Goal: Task Accomplishment & Management: Complete application form

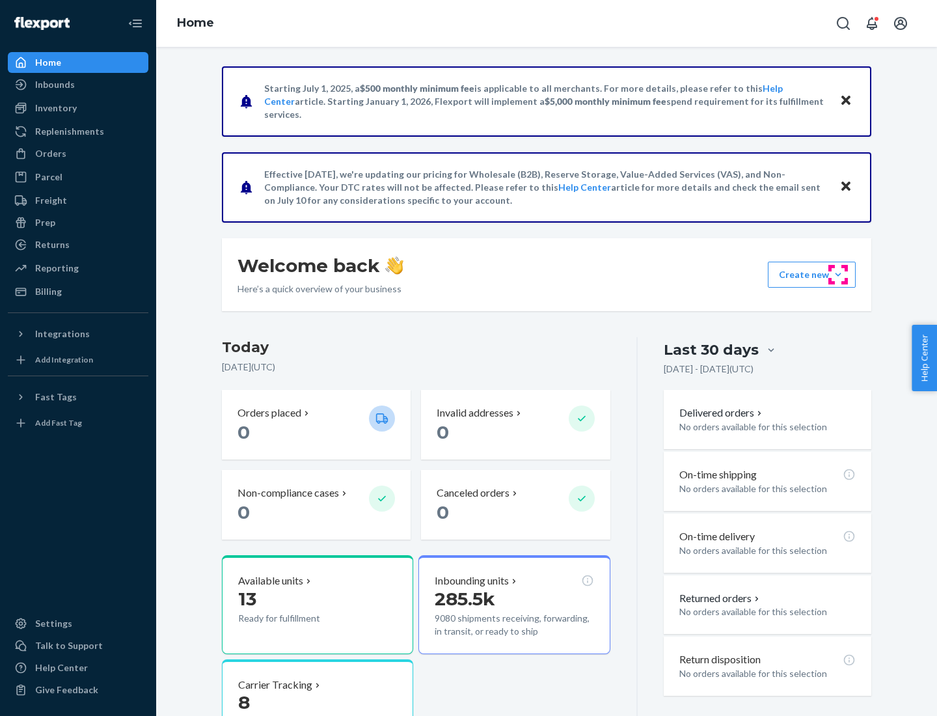
click at [838, 275] on button "Create new Create new inbound Create new order Create new product" at bounding box center [812, 275] width 88 height 26
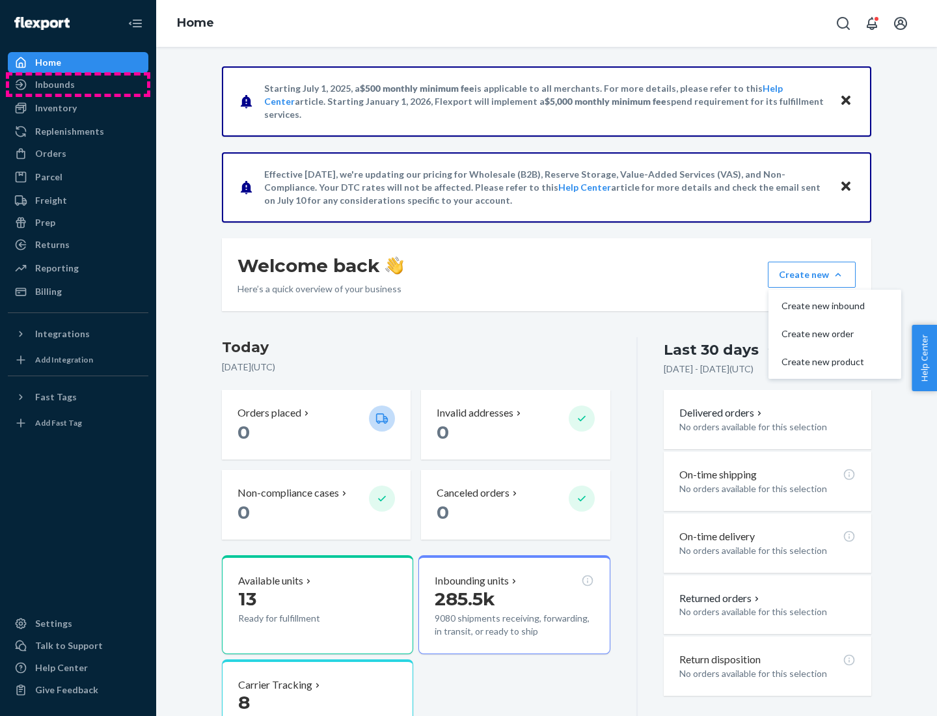
click at [78, 85] on div "Inbounds" at bounding box center [78, 84] width 138 height 18
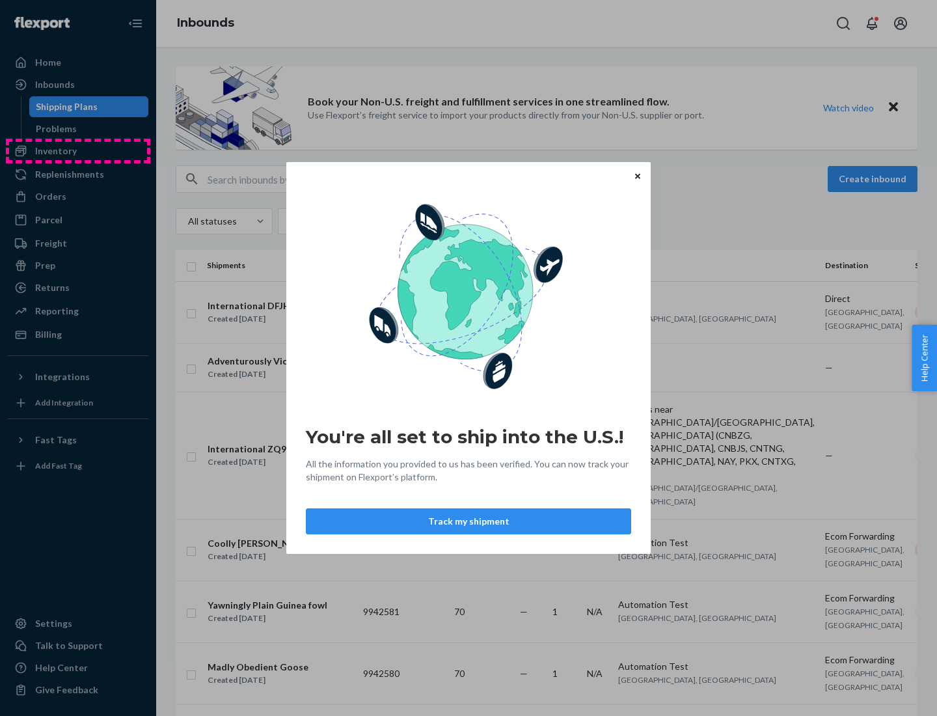
click at [78, 151] on div "You're all set to ship into the U.S.! All the information you provided to us ha…" at bounding box center [468, 358] width 937 height 716
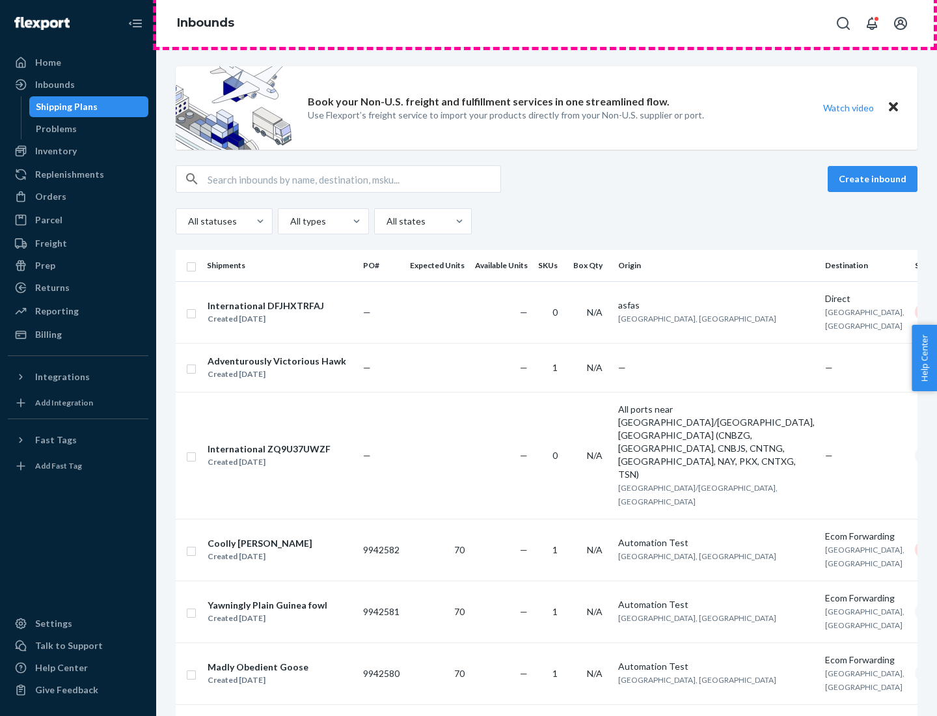
click at [546, 23] on div "Inbounds" at bounding box center [546, 23] width 781 height 47
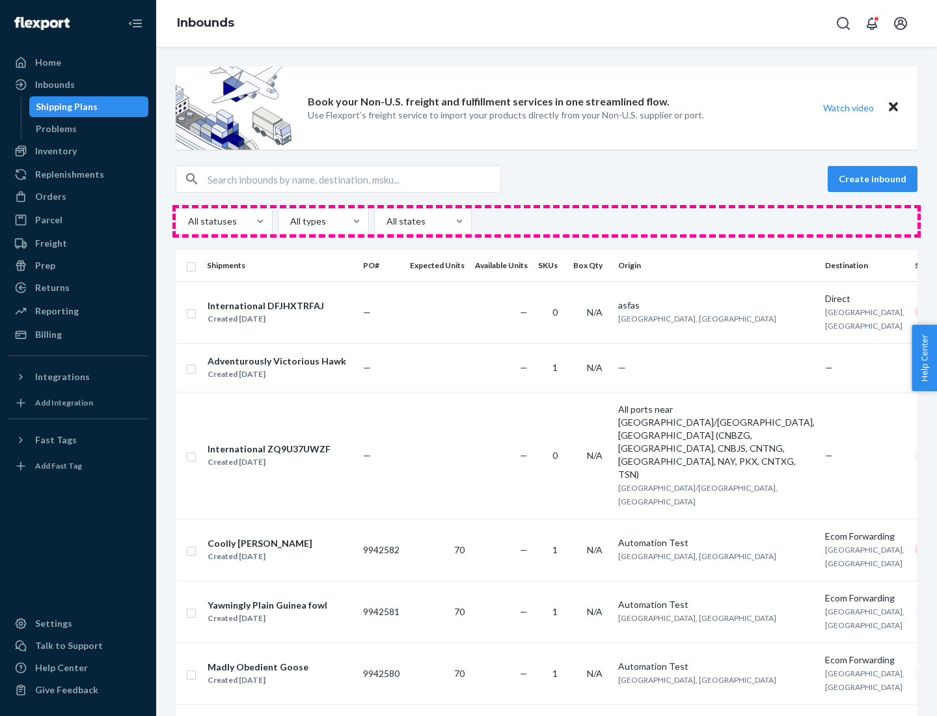
click at [546, 221] on div "All statuses All types All states" at bounding box center [547, 221] width 742 height 26
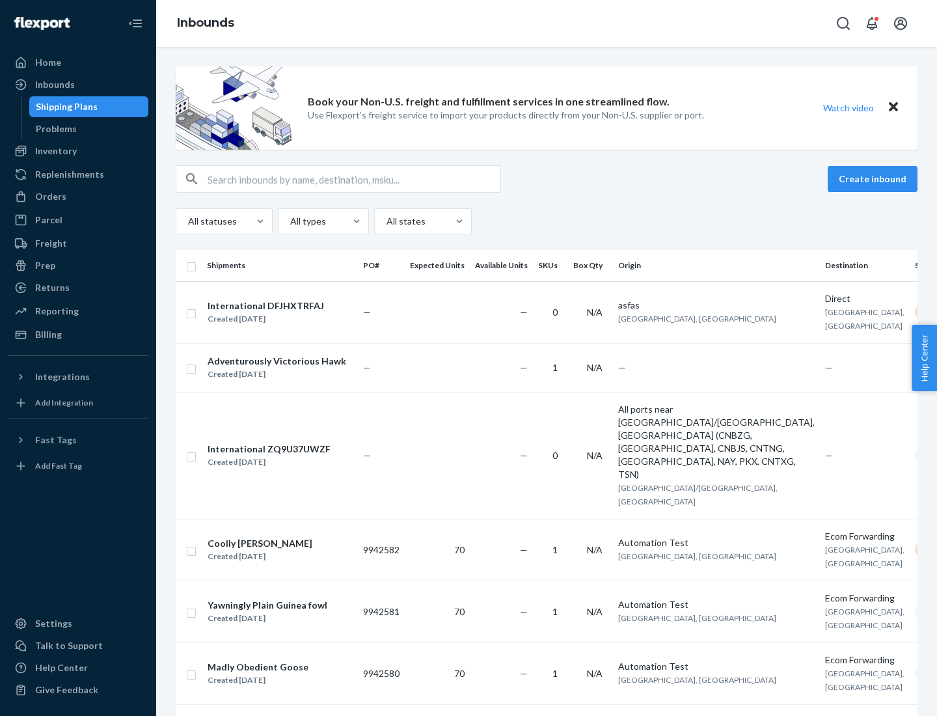
click at [64, 107] on div "Shipping Plans" at bounding box center [67, 106] width 62 height 13
click at [874, 179] on button "Create inbound" at bounding box center [873, 179] width 90 height 26
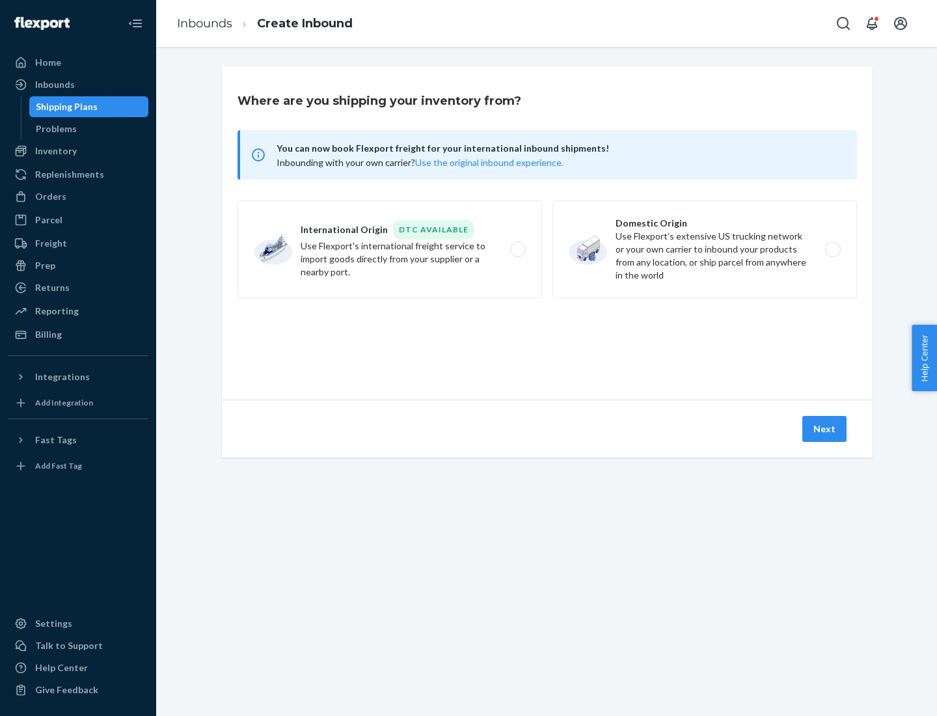
click at [390, 249] on label "International Origin DTC Available Use Flexport's international freight service…" at bounding box center [389, 249] width 304 height 98
click at [517, 249] on input "International Origin DTC Available Use Flexport's international freight service…" at bounding box center [521, 249] width 8 height 8
radio input "true"
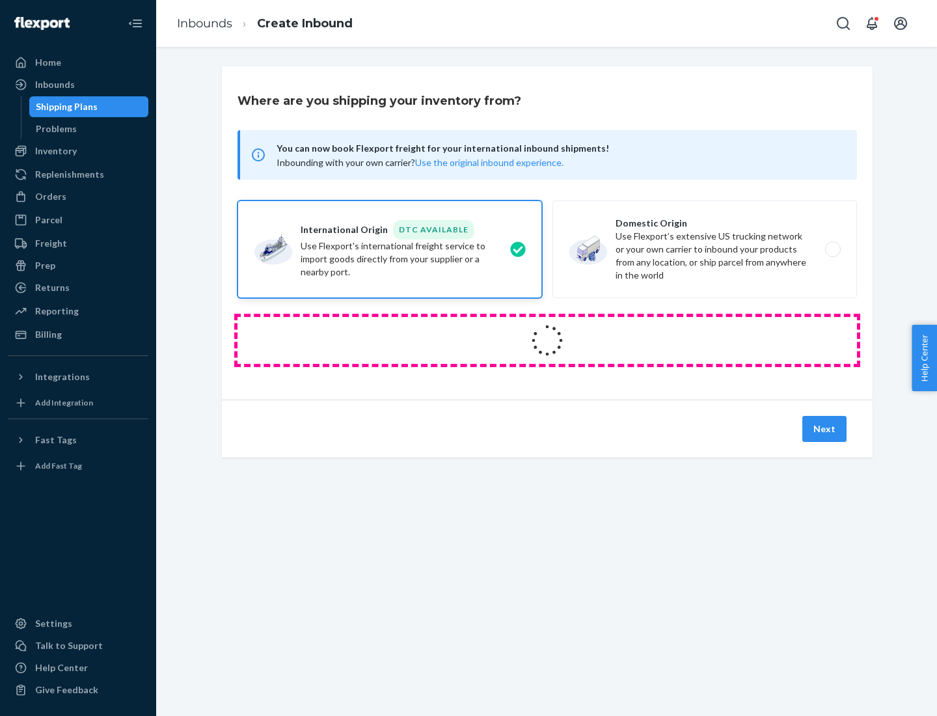
click at [547, 340] on icon at bounding box center [547, 340] width 40 height 40
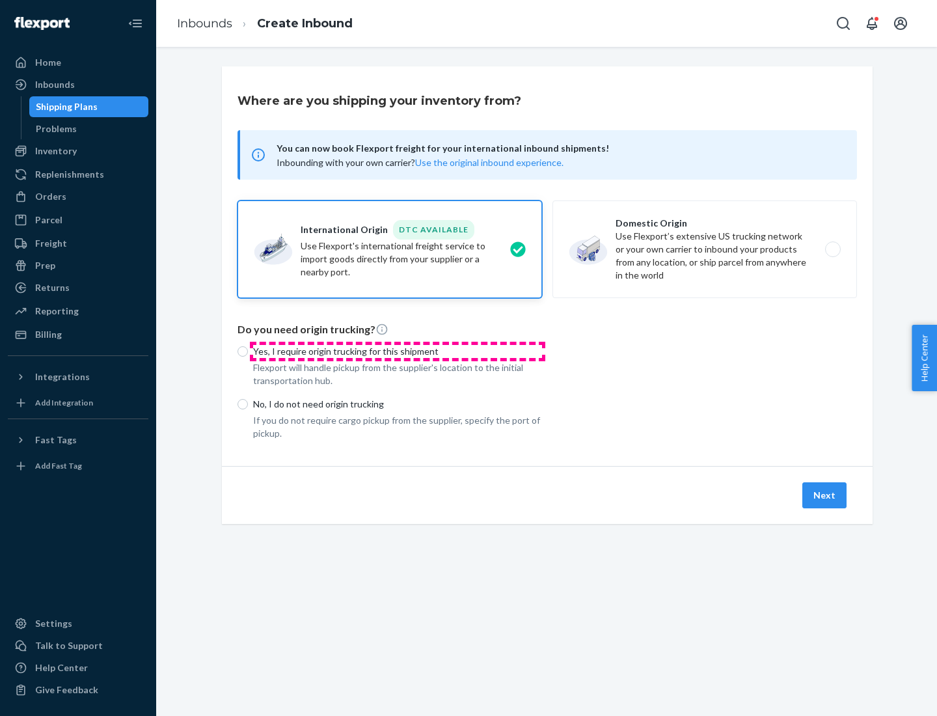
click at [398, 351] on p "Yes, I require origin trucking for this shipment" at bounding box center [397, 351] width 289 height 13
click at [248, 351] on input "Yes, I require origin trucking for this shipment" at bounding box center [242, 351] width 10 height 10
radio input "true"
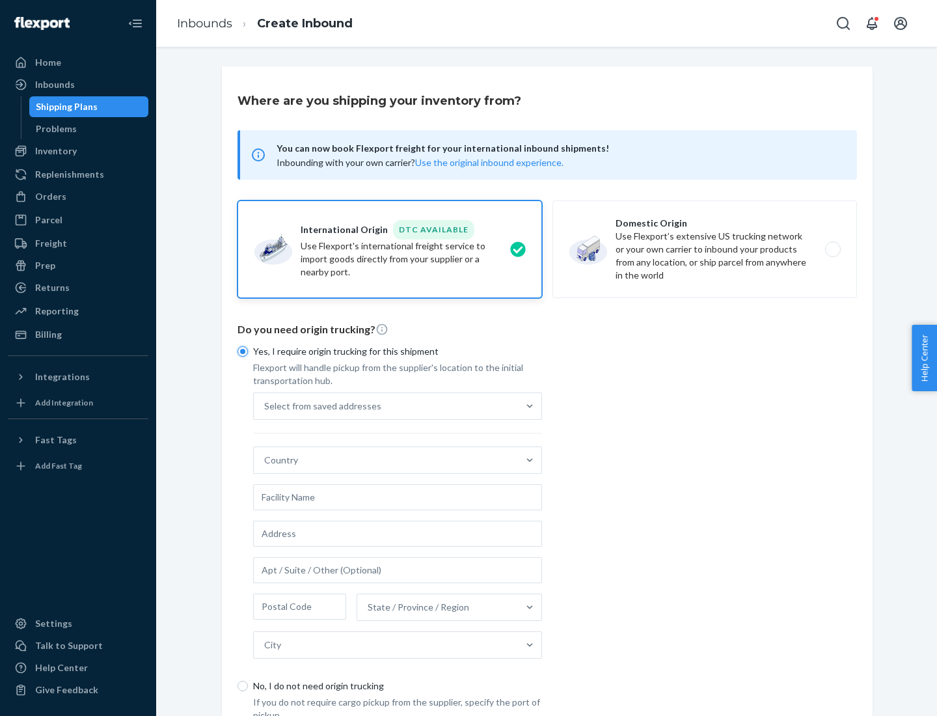
scroll to position [25, 0]
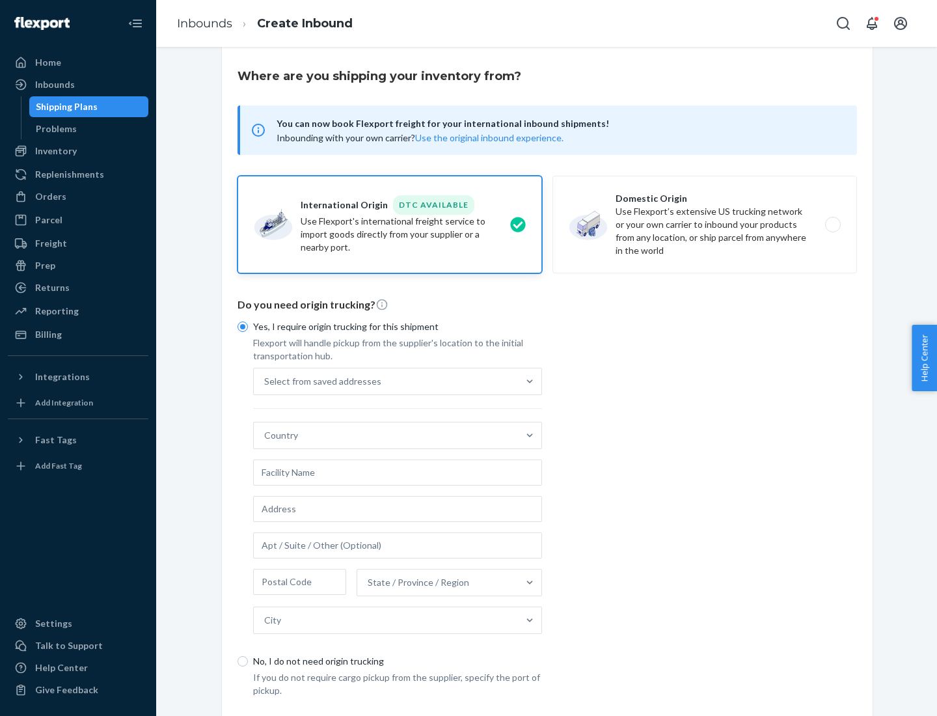
click at [386, 381] on div "Select from saved addresses" at bounding box center [386, 381] width 264 height 26
click at [265, 381] on input "Select from saved addresses" at bounding box center [264, 381] width 1 height 13
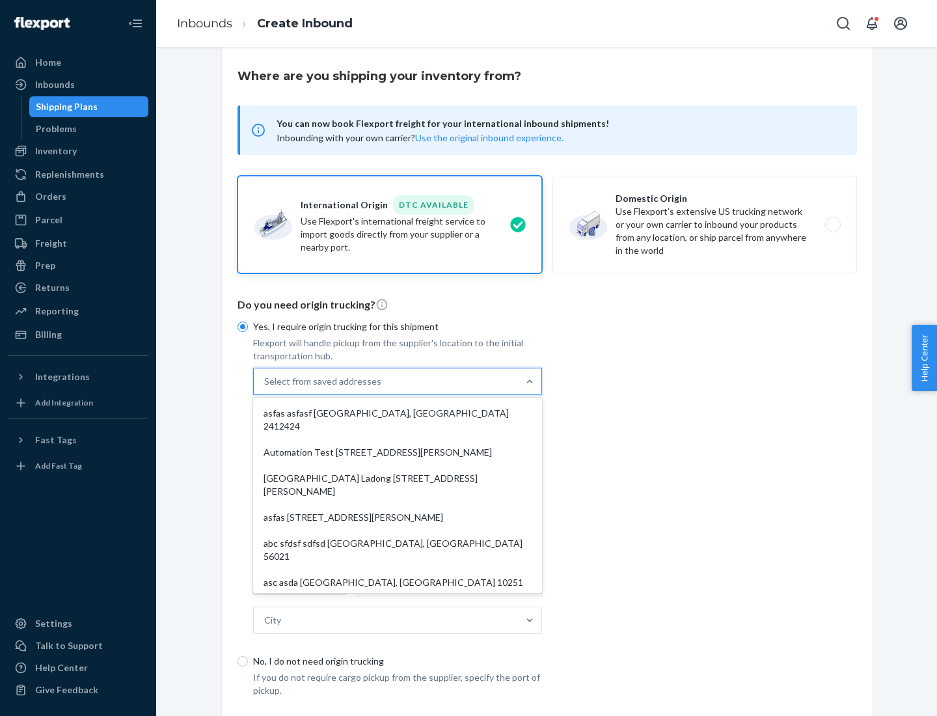
scroll to position [57, 0]
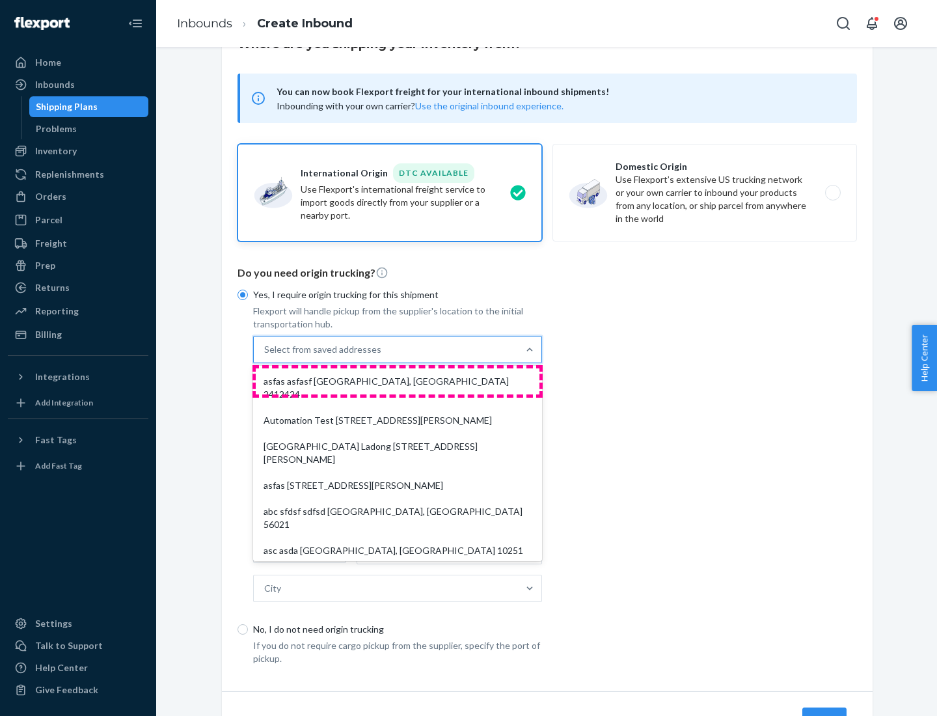
click at [398, 381] on div "asfas asfasf [GEOGRAPHIC_DATA], [GEOGRAPHIC_DATA] 2412424" at bounding box center [398, 387] width 284 height 39
click at [265, 356] on input "option asfas asfasf [GEOGRAPHIC_DATA], [GEOGRAPHIC_DATA] 2412424 focused, 1 of …" at bounding box center [264, 349] width 1 height 13
type input "asfas"
type input "asfasf"
type input "2412424"
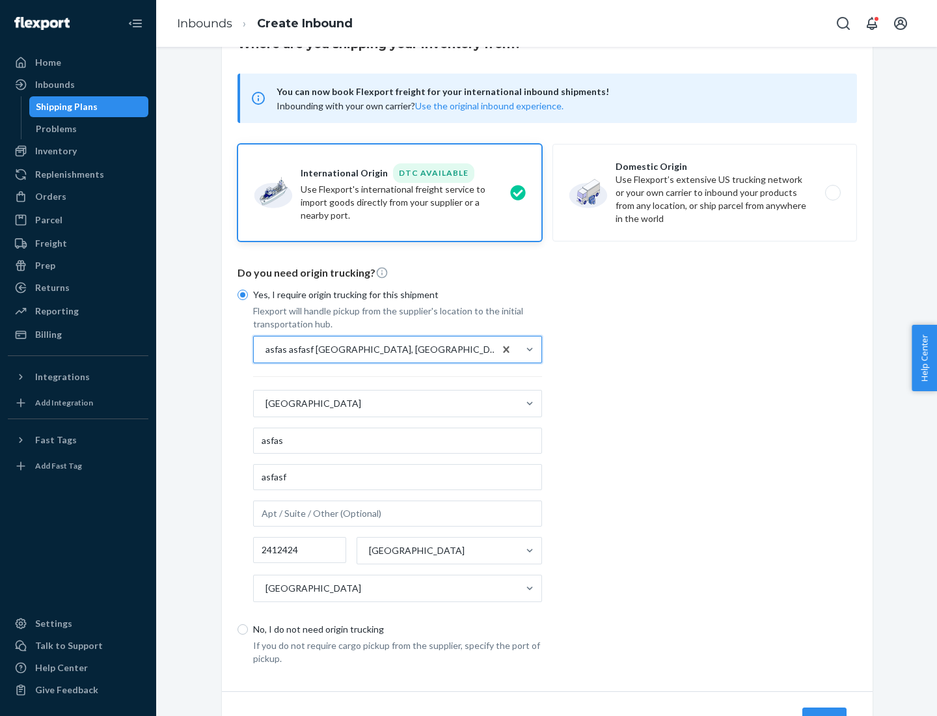
scroll to position [121, 0]
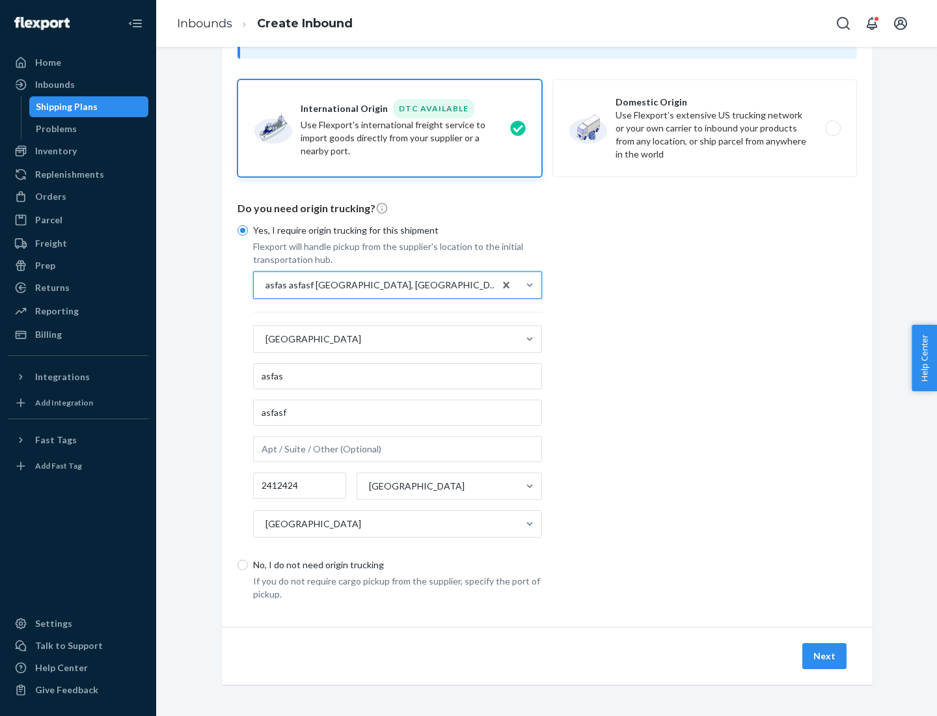
click at [825, 655] on button "Next" at bounding box center [824, 656] width 44 height 26
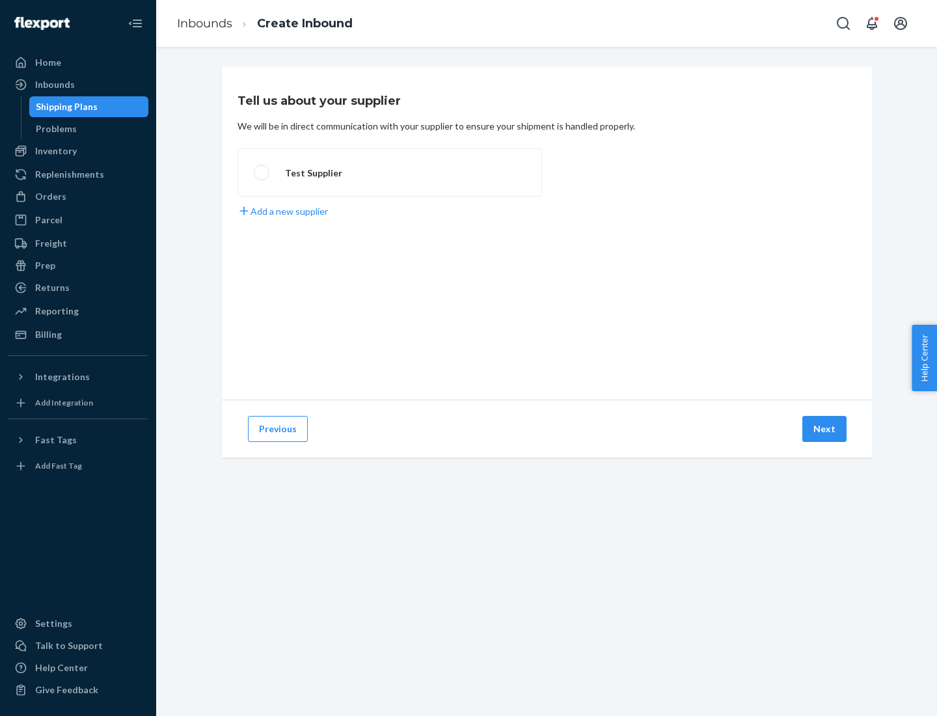
click at [390, 172] on label "Test Supplier" at bounding box center [389, 172] width 304 height 48
click at [262, 172] on input "Test Supplier" at bounding box center [258, 173] width 8 height 8
radio input "true"
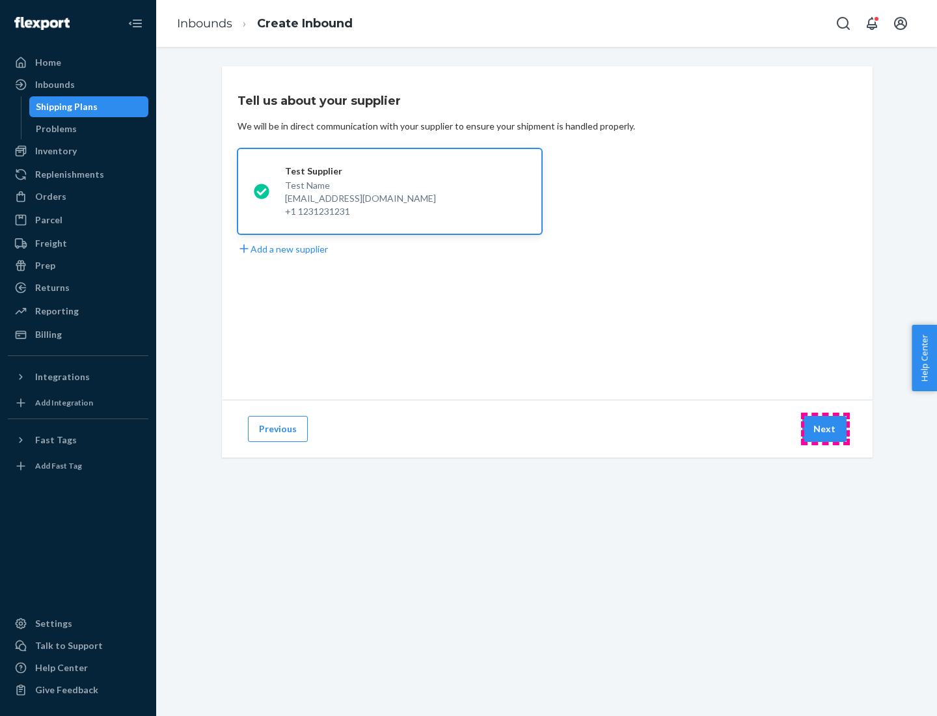
click at [825, 429] on button "Next" at bounding box center [824, 429] width 44 height 26
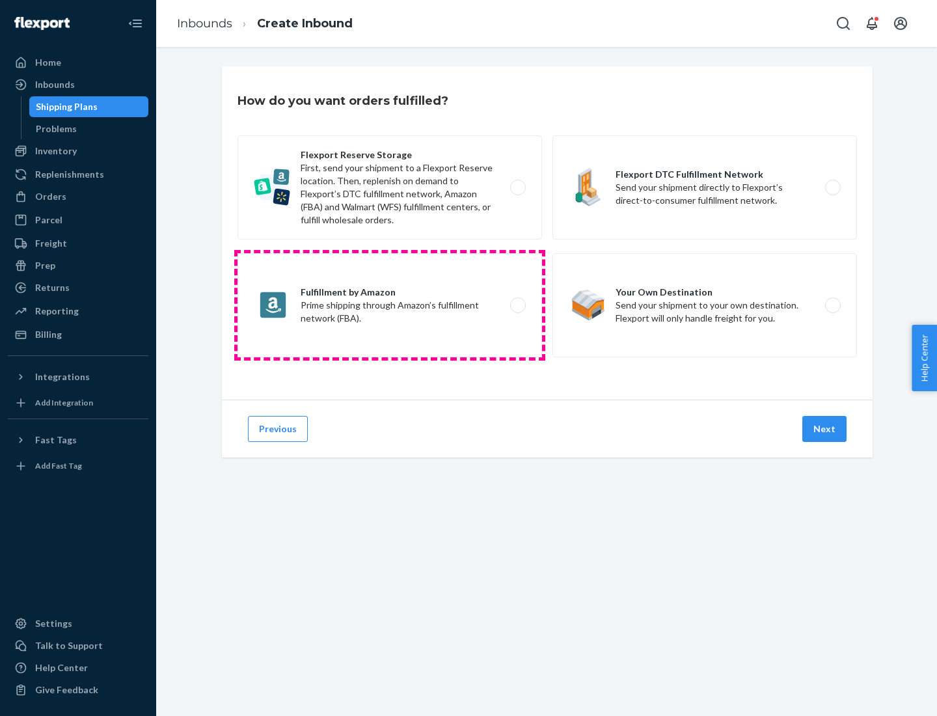
click at [390, 305] on label "Fulfillment by Amazon Prime shipping through Amazon’s fulfillment network (FBA)." at bounding box center [389, 305] width 304 height 104
click at [517, 305] on input "Fulfillment by Amazon Prime shipping through Amazon’s fulfillment network (FBA)." at bounding box center [521, 305] width 8 height 8
radio input "true"
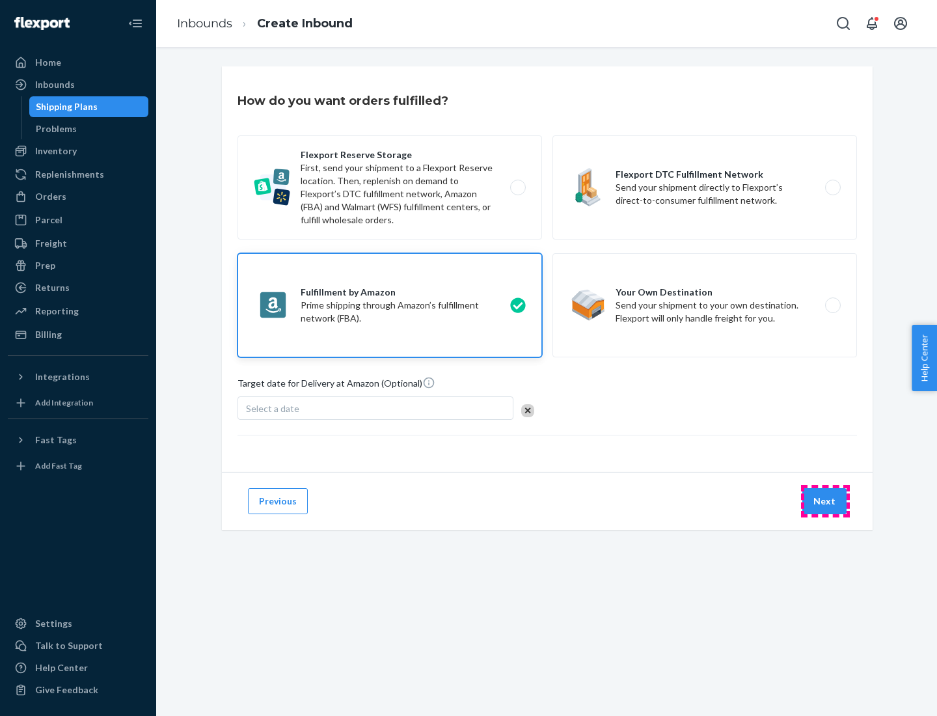
click at [825, 501] on button "Next" at bounding box center [824, 501] width 44 height 26
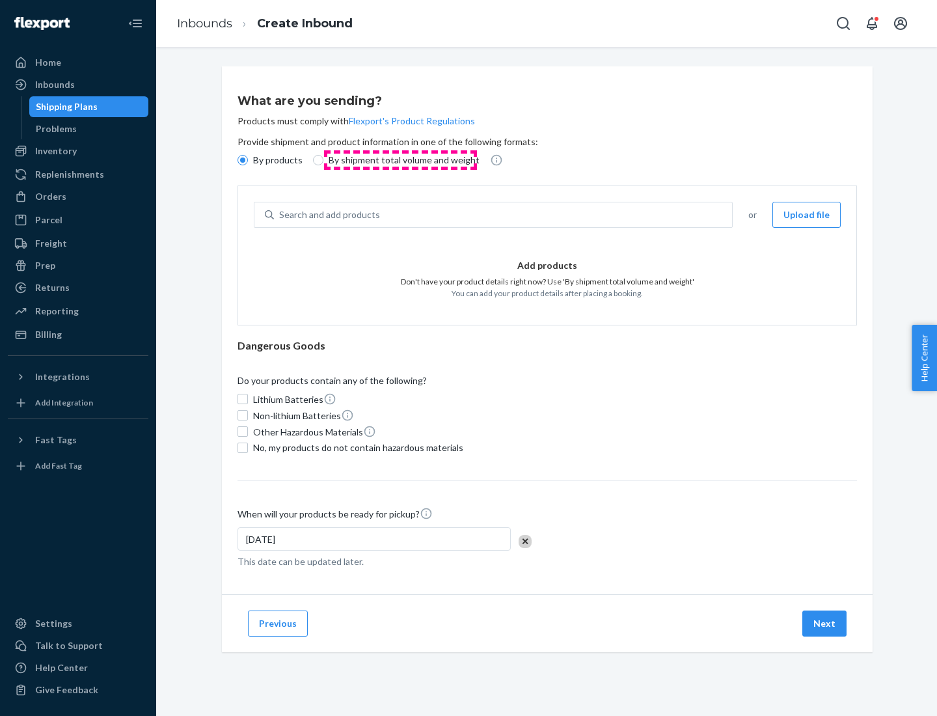
click at [400, 160] on p "By shipment total volume and weight" at bounding box center [404, 160] width 151 height 13
click at [323, 160] on input "By shipment total volume and weight" at bounding box center [318, 160] width 10 height 10
radio input "true"
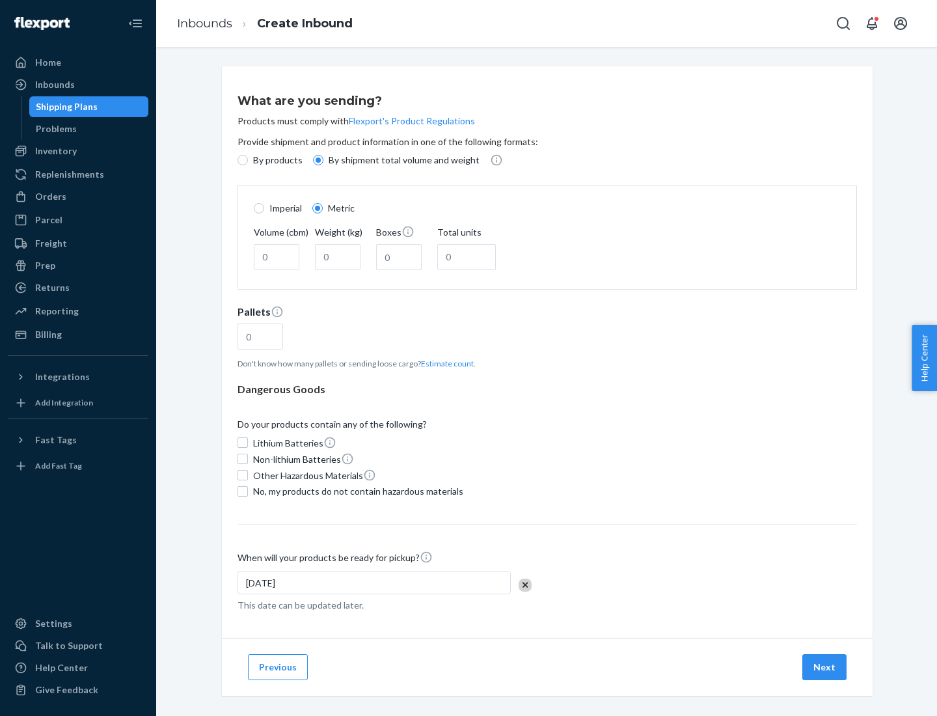
click at [277, 160] on p "By products" at bounding box center [277, 160] width 49 height 13
click at [248, 160] on input "By products" at bounding box center [242, 160] width 10 height 10
radio input "true"
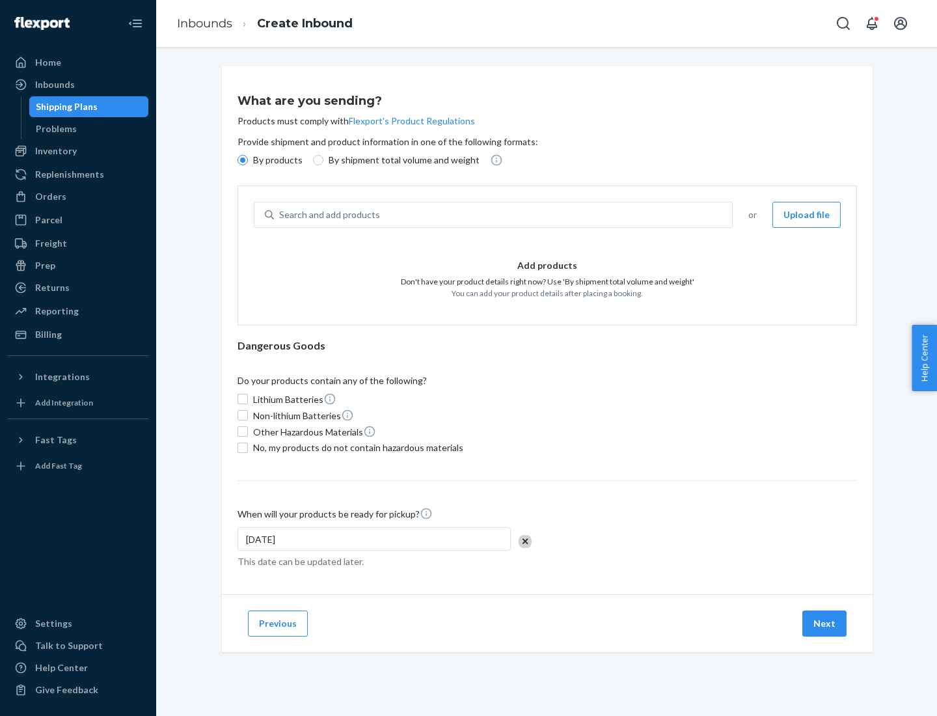
click at [504, 215] on div "Search and add products" at bounding box center [503, 214] width 458 height 23
click at [280, 215] on input "Search and add products" at bounding box center [279, 214] width 1 height 13
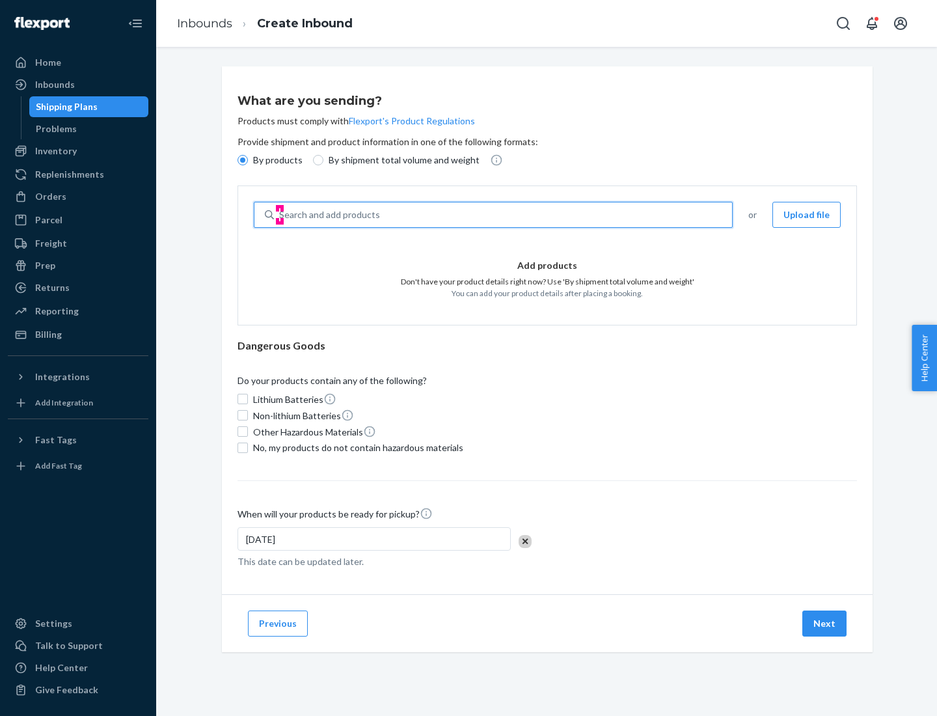
type input "test"
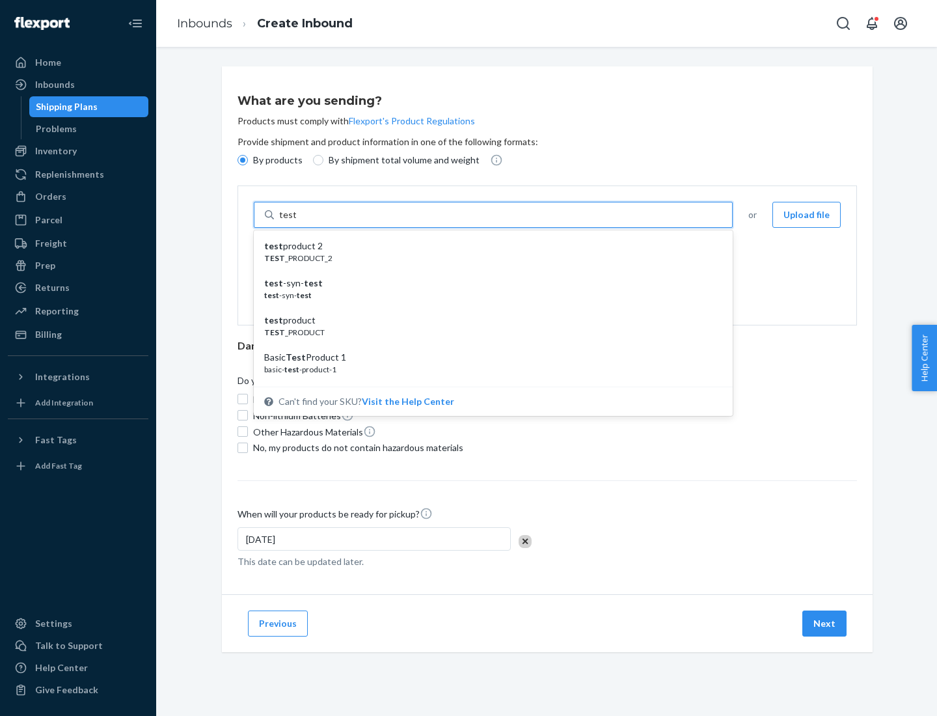
click at [489, 246] on div "test product 2" at bounding box center [488, 245] width 448 height 13
click at [296, 221] on input "test" at bounding box center [287, 214] width 17 height 13
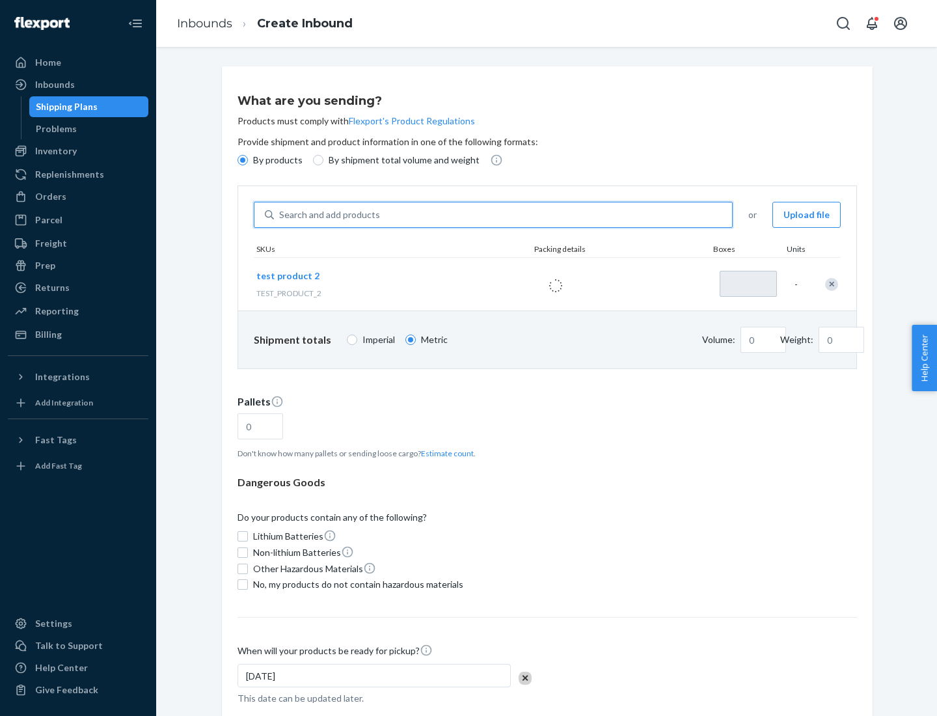
type input "1"
type input "0.02"
type input "22.23"
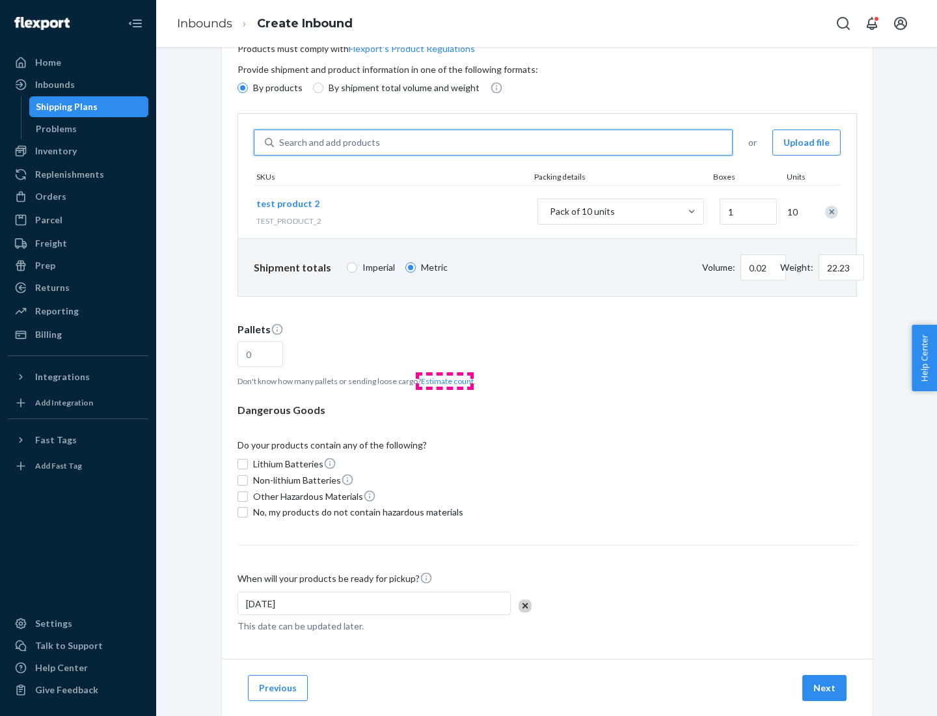
click at [444, 381] on button "Estimate count" at bounding box center [447, 380] width 53 height 11
type input "1"
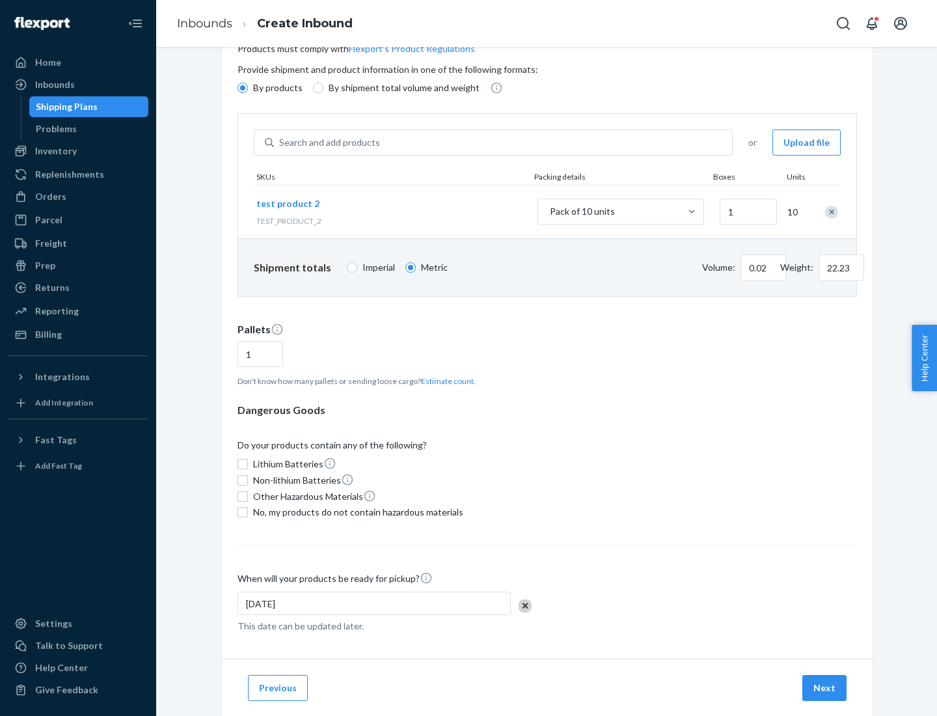
scroll to position [104, 0]
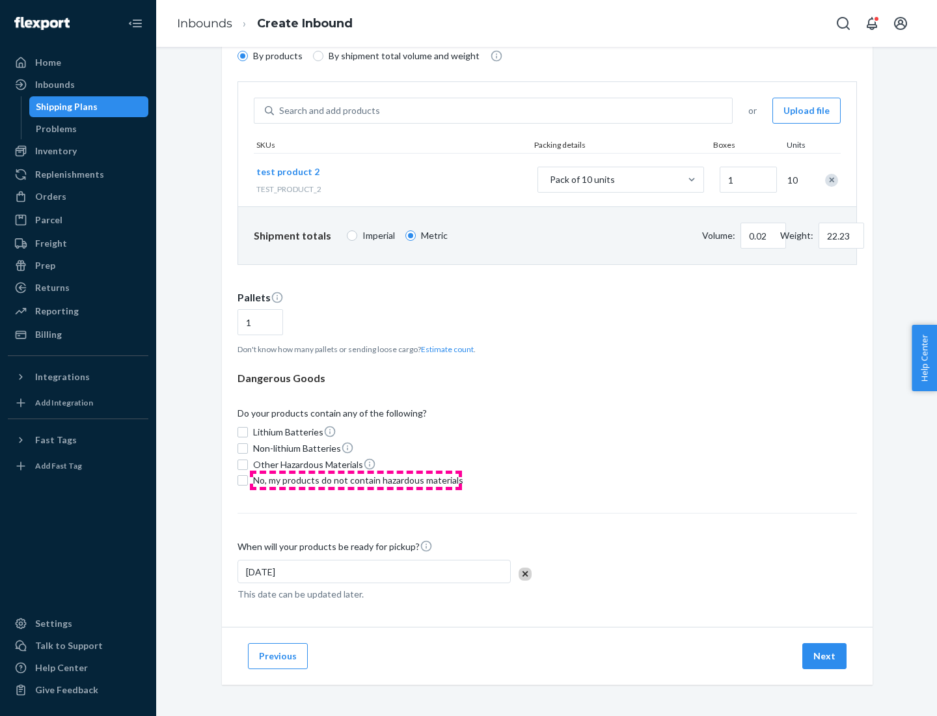
click at [356, 480] on span "No, my products do not contain hazardous materials" at bounding box center [358, 480] width 210 height 13
click at [248, 480] on input "No, my products do not contain hazardous materials" at bounding box center [242, 480] width 10 height 10
checkbox input "true"
click at [825, 656] on button "Next" at bounding box center [824, 656] width 44 height 26
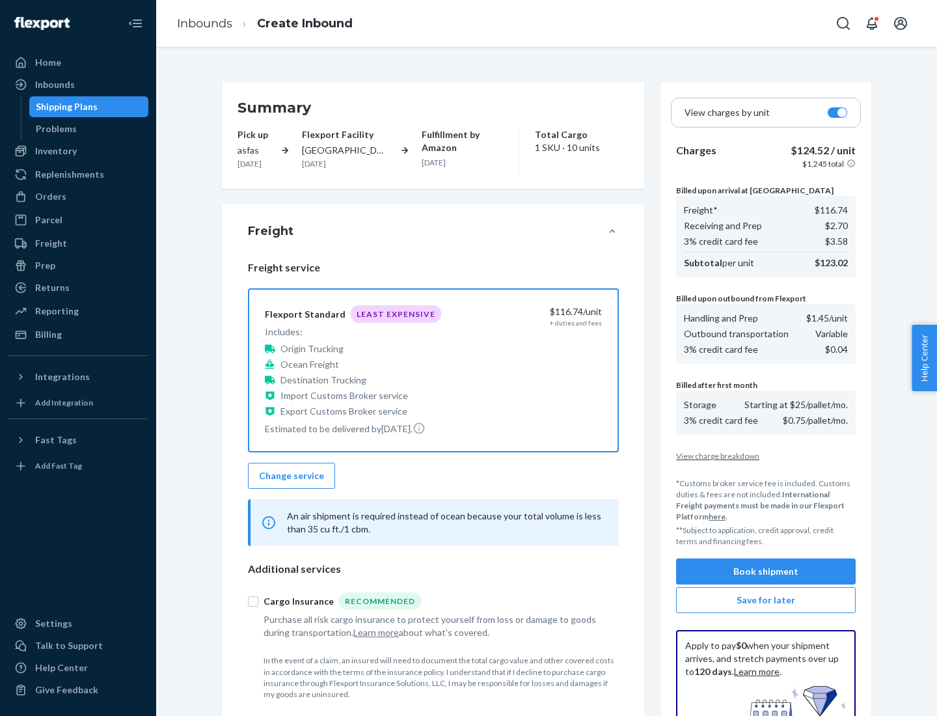
scroll to position [190, 0]
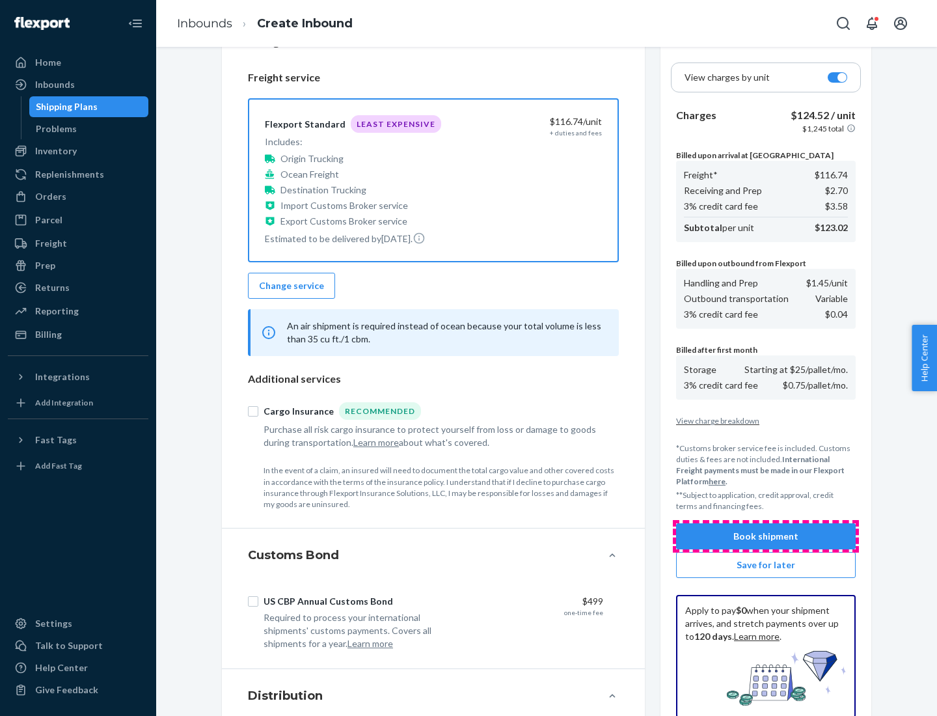
click at [766, 536] on button "Book shipment" at bounding box center [766, 536] width 180 height 26
